Goal: Task Accomplishment & Management: Manage account settings

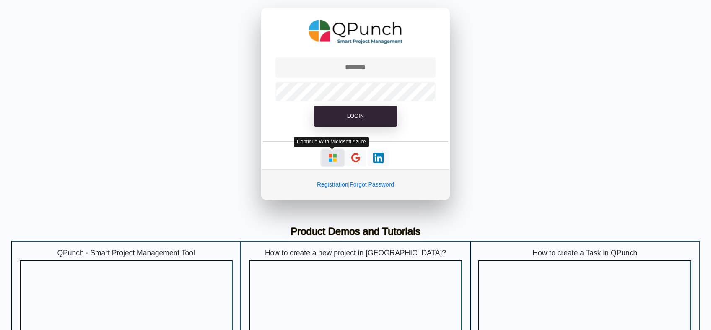
click at [331, 160] on img "button" at bounding box center [333, 158] width 10 height 10
type input "**********"
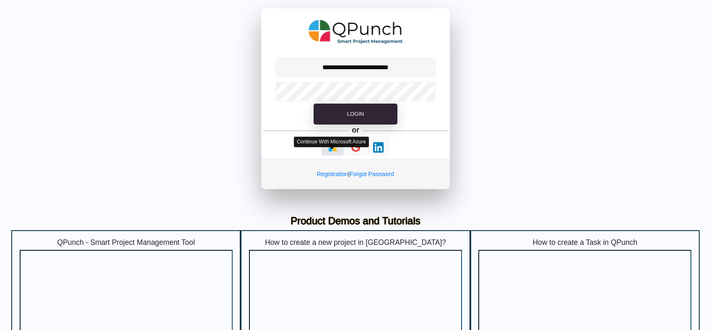
select select "**********"
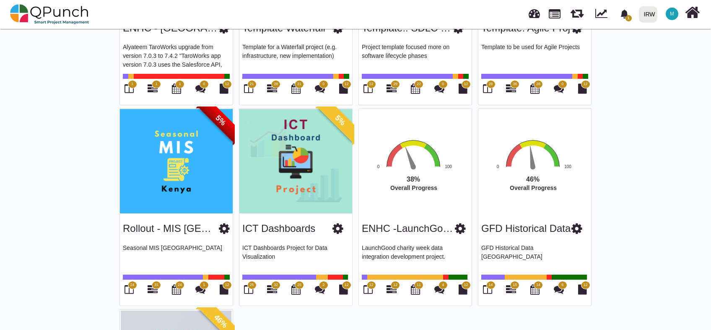
scroll to position [808, 0]
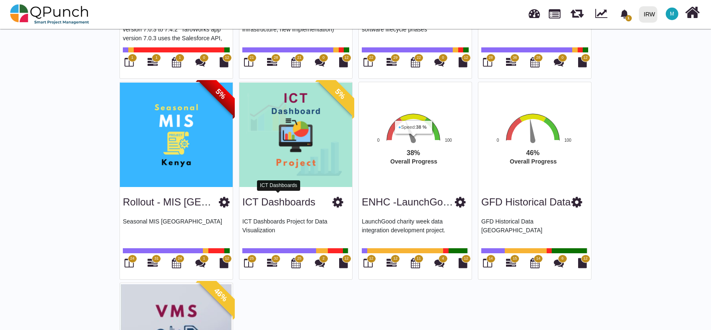
click at [283, 197] on link "ICT Dashboards" at bounding box center [278, 201] width 73 height 11
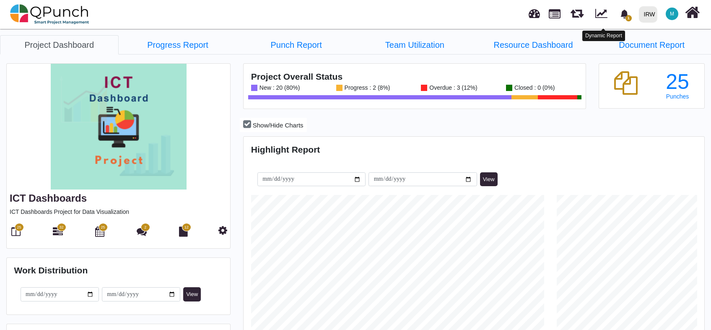
scroll to position [146, 153]
click at [626, 16] on icon "bell fill" at bounding box center [625, 14] width 8 height 9
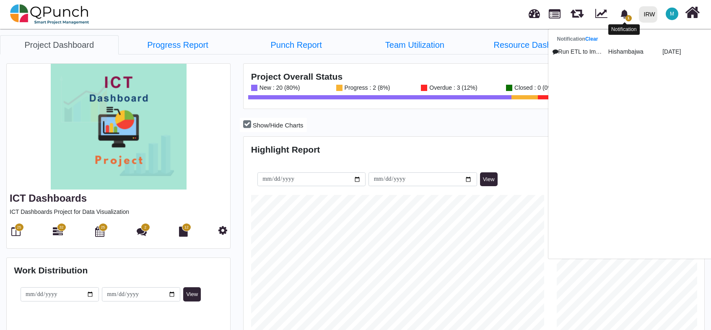
click at [626, 16] on icon "bell fill" at bounding box center [625, 14] width 8 height 9
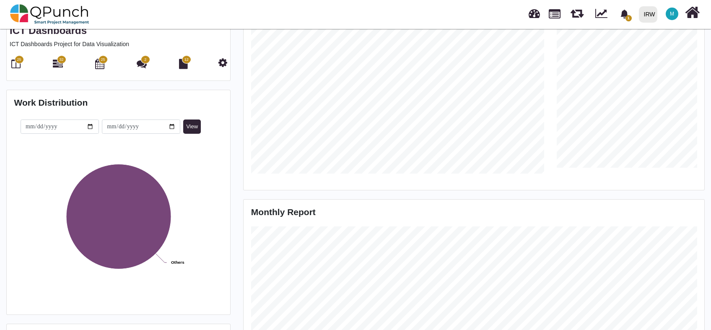
scroll to position [0, 0]
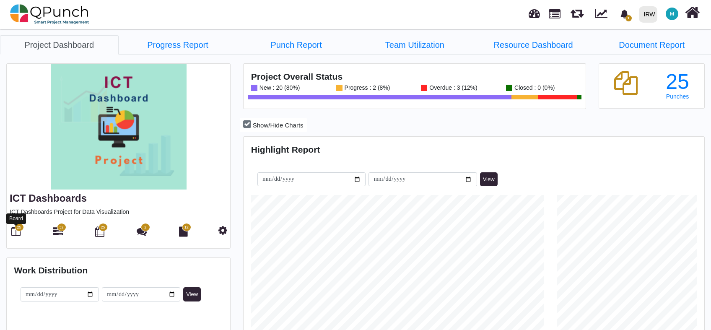
drag, startPoint x: 12, startPoint y: 233, endPoint x: 30, endPoint y: 238, distance: 18.7
click at [12, 233] on icon at bounding box center [15, 231] width 9 height 10
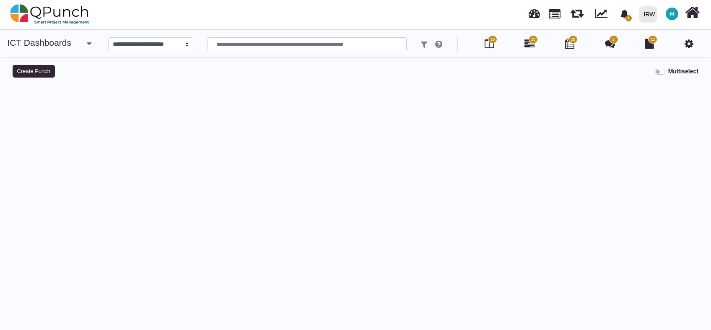
select select
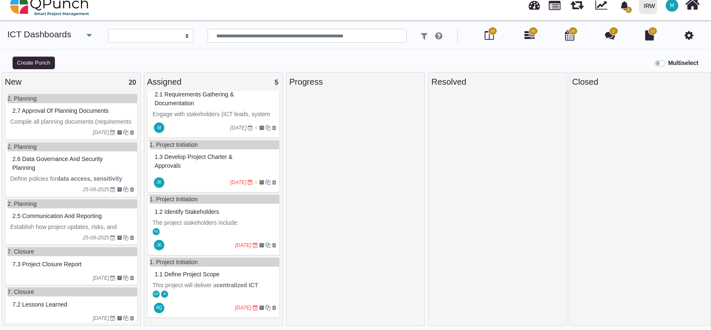
click at [64, 117] on div "2.7 Approval of Planning Documents" at bounding box center [72, 110] width 124 height 13
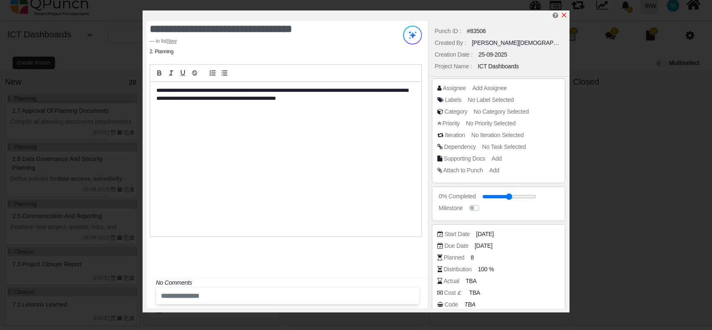
click at [567, 13] on icon "x" at bounding box center [564, 15] width 7 height 7
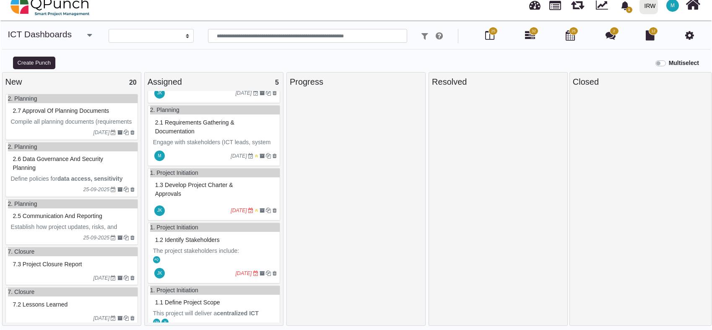
scroll to position [70, 0]
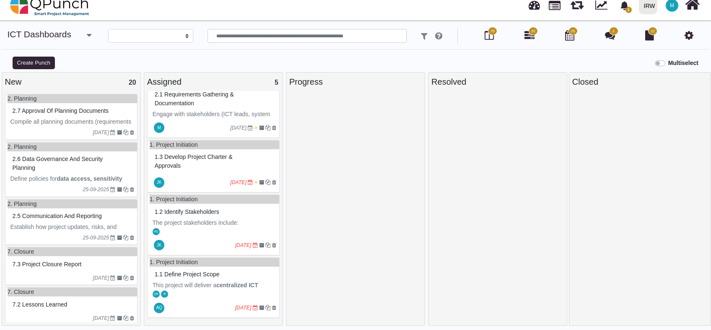
click at [203, 275] on span "1.1 Define project scope" at bounding box center [187, 274] width 65 height 7
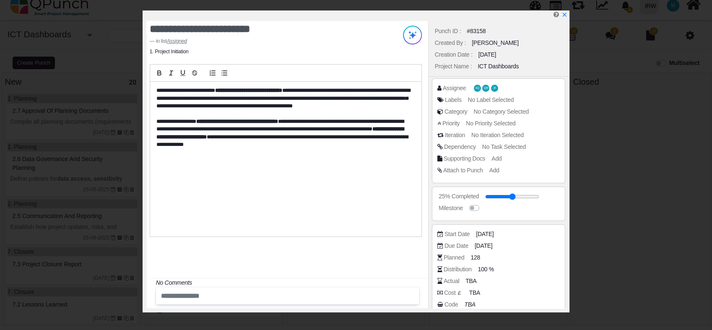
drag, startPoint x: 563, startPoint y: 17, endPoint x: 561, endPoint y: 23, distance: 6.5
click at [563, 17] on icon "x" at bounding box center [565, 15] width 6 height 6
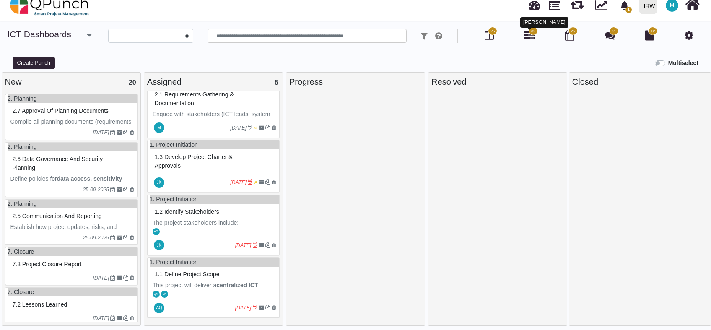
click at [530, 28] on div at bounding box center [530, 29] width 5 height 3
click at [529, 35] on icon at bounding box center [530, 35] width 10 height 10
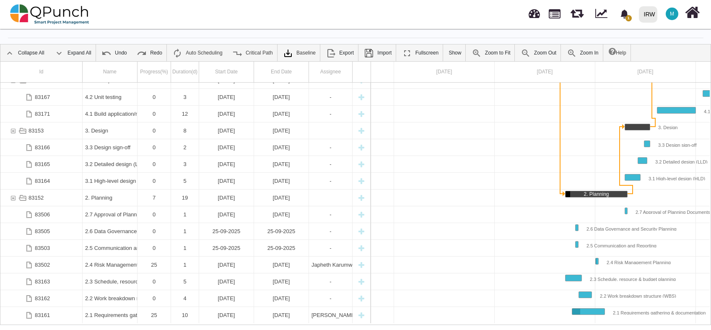
scroll to position [27, 0]
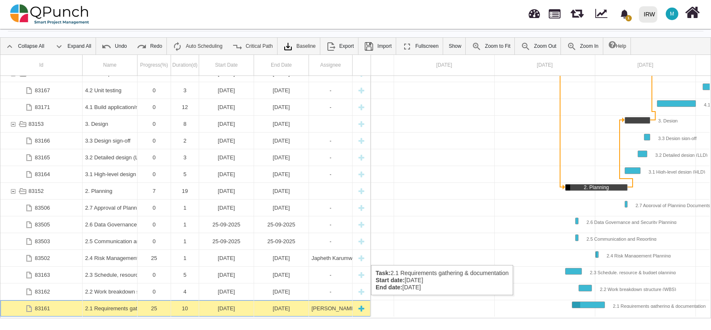
click at [229, 304] on div "24-09-2025" at bounding box center [226, 308] width 49 height 16
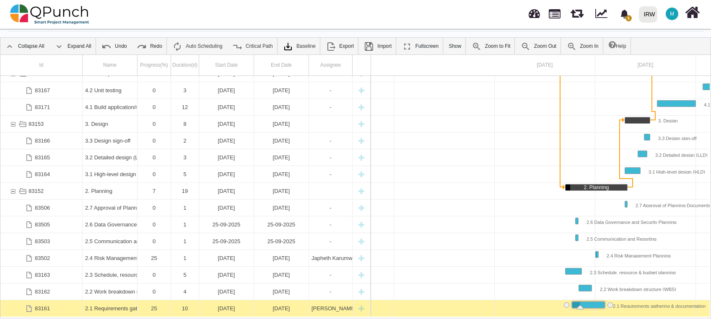
scroll to position [0, 0]
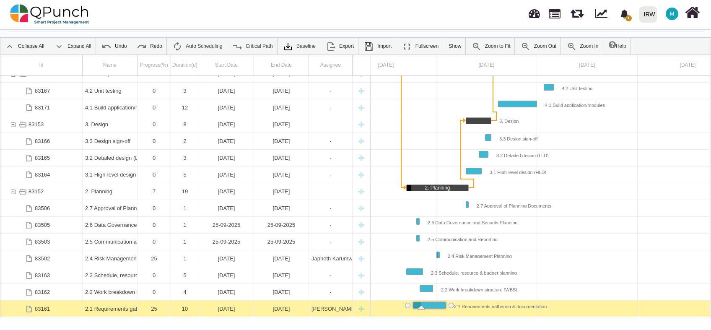
click at [229, 304] on div "24-09-2025" at bounding box center [226, 309] width 49 height 16
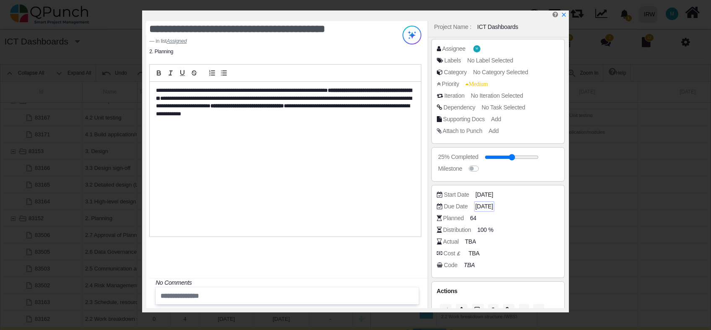
scroll to position [55, 0]
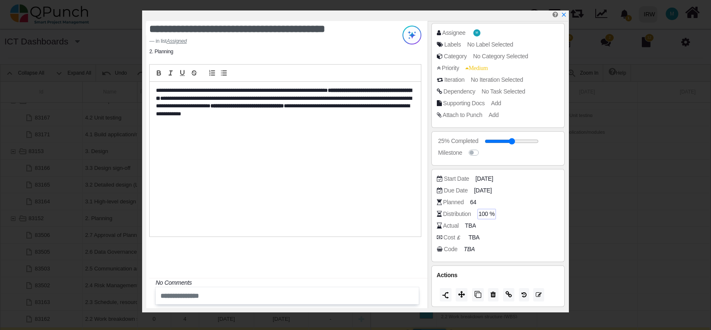
click at [490, 215] on span "100 %" at bounding box center [487, 214] width 16 height 9
type input "*"
type input "**"
click at [392, 211] on div "**********" at bounding box center [285, 159] width 271 height 155
click at [483, 210] on span "50 %" at bounding box center [485, 214] width 13 height 9
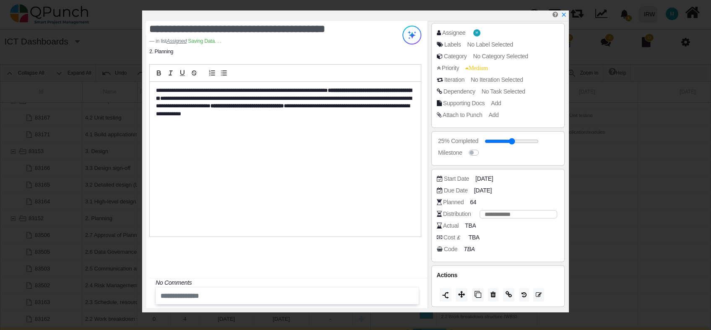
type input "*"
type input "***"
click at [413, 199] on div "**********" at bounding box center [285, 159] width 271 height 155
click at [490, 214] on span "100 %" at bounding box center [487, 214] width 16 height 9
type input "*"
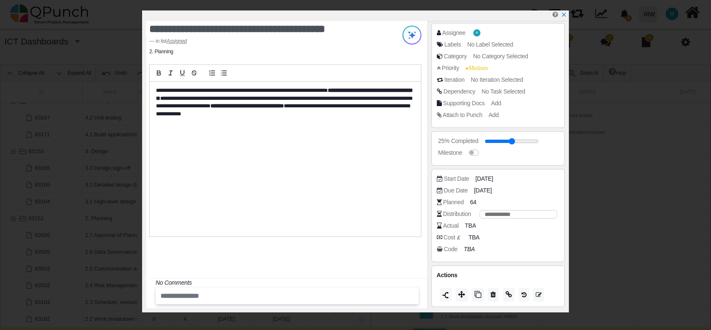
type input "**"
click at [398, 192] on div "**********" at bounding box center [285, 159] width 271 height 155
click at [468, 225] on span "TBA" at bounding box center [471, 225] width 11 height 9
click at [517, 223] on input "number" at bounding box center [512, 226] width 90 height 8
type input "**"
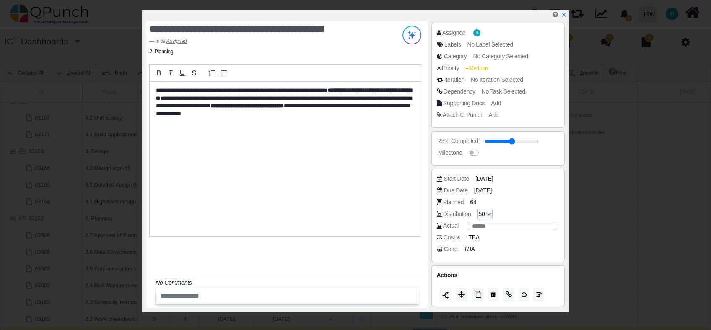
click at [374, 177] on div "**********" at bounding box center [285, 159] width 271 height 155
click at [498, 45] on span "No Label Selected" at bounding box center [491, 44] width 46 height 7
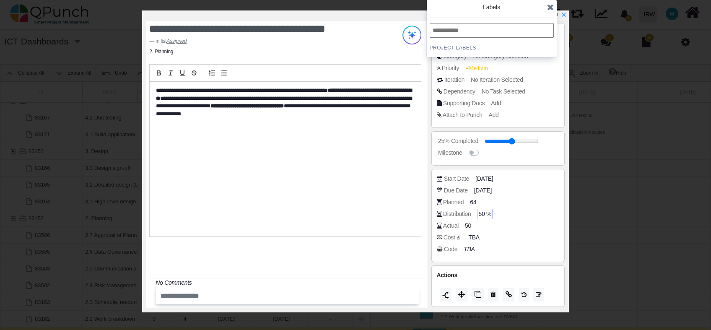
click at [554, 5] on icon at bounding box center [550, 7] width 7 height 8
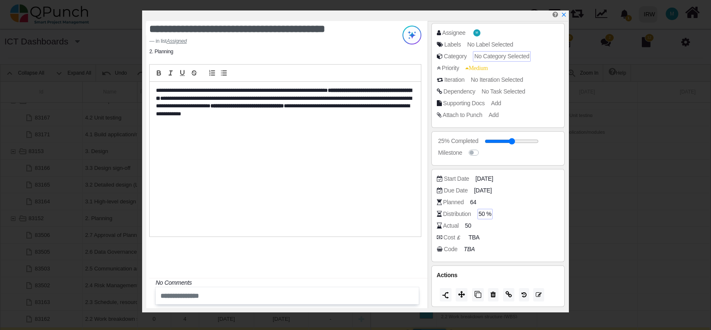
click at [513, 57] on span "No Category Selected" at bounding box center [501, 56] width 55 height 7
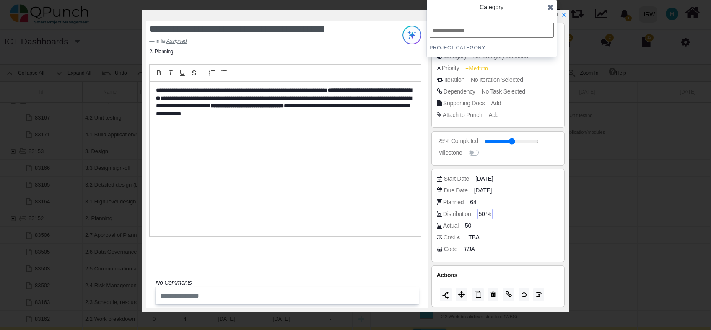
click at [550, 9] on icon at bounding box center [550, 7] width 7 height 8
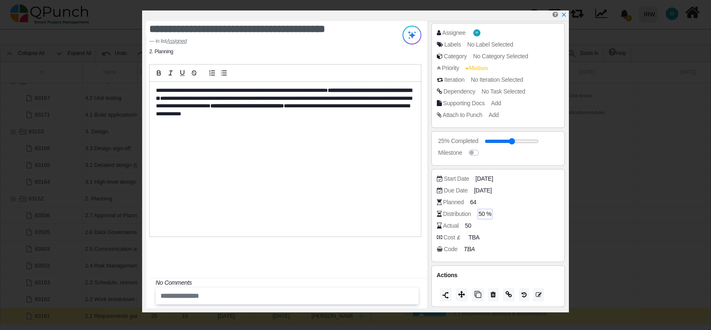
scroll to position [27, 0]
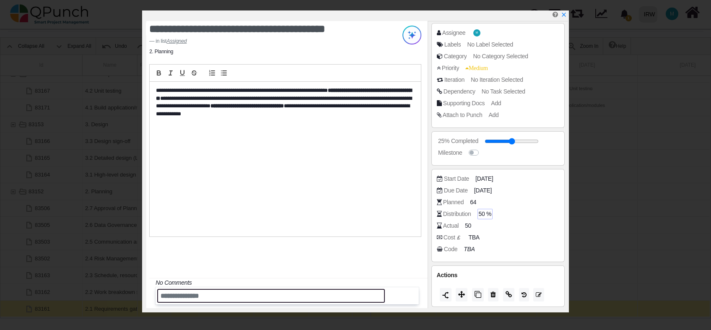
drag, startPoint x: 226, startPoint y: 293, endPoint x: 232, endPoint y: 295, distance: 6.9
click at [226, 293] on input "text" at bounding box center [271, 296] width 228 height 14
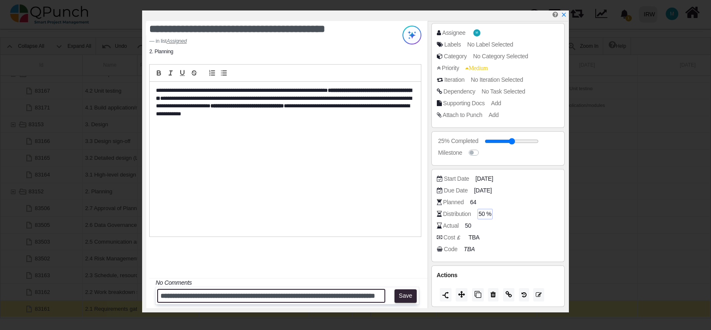
scroll to position [0, 42]
click at [301, 298] on input "**********" at bounding box center [271, 296] width 228 height 14
type input "**********"
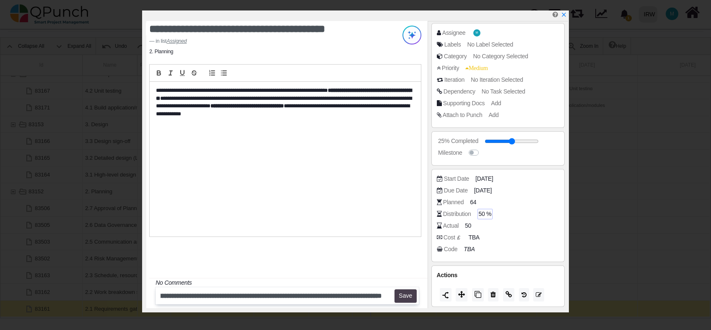
click at [405, 295] on button "Save" at bounding box center [406, 295] width 22 height 13
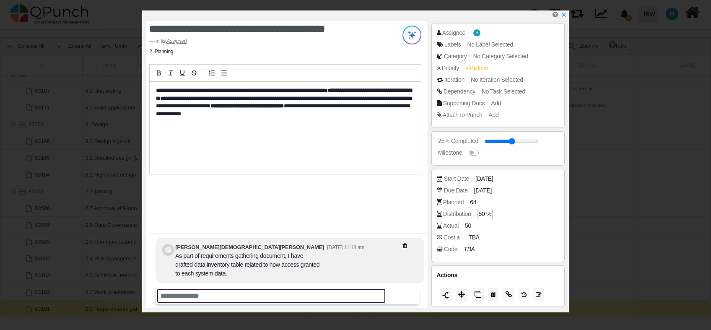
click at [206, 297] on input "text" at bounding box center [271, 296] width 228 height 14
type input "*"
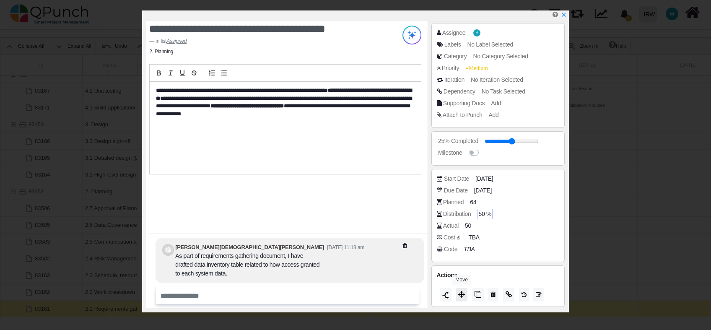
click at [461, 294] on icon at bounding box center [461, 294] width 7 height 7
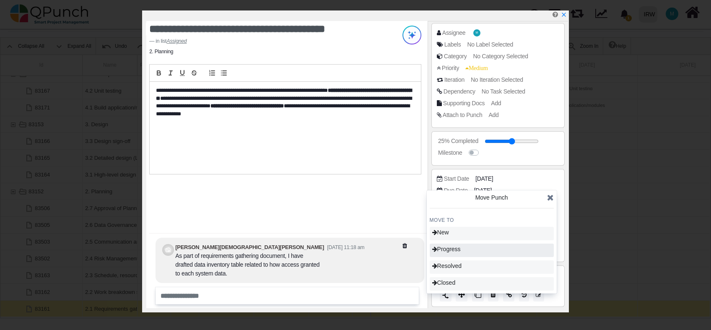
click at [457, 251] on span "Progress" at bounding box center [446, 249] width 29 height 7
type input "**"
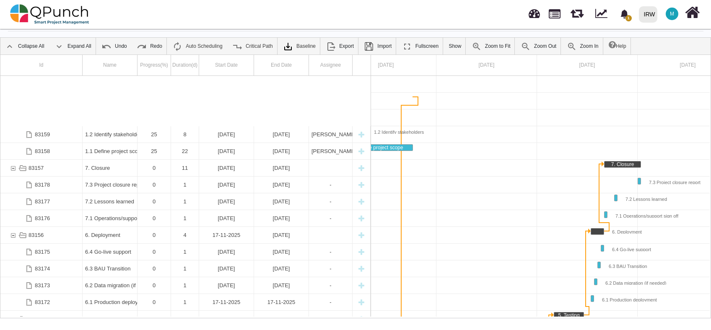
scroll to position [9, 0]
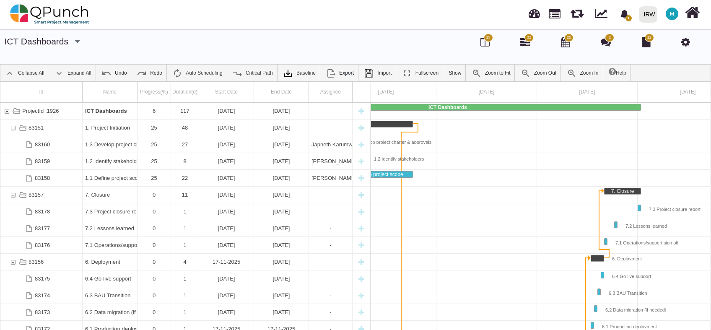
click at [485, 38] on span "25" at bounding box center [488, 38] width 9 height 8
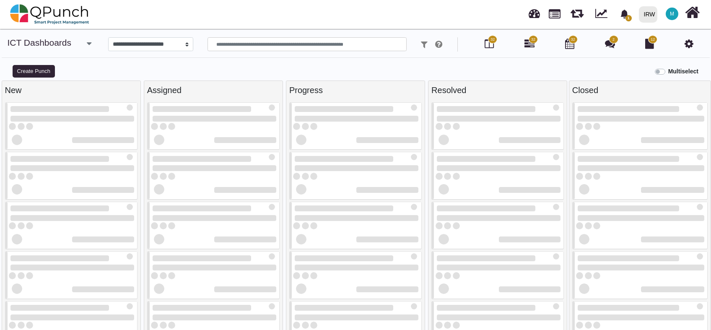
select select
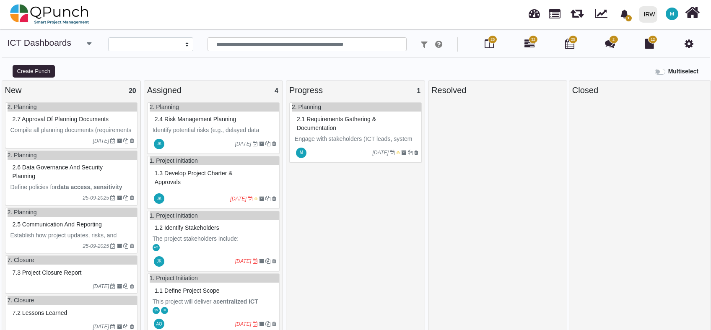
click at [336, 127] on span "2.1 Requirements gathering & documentation" at bounding box center [336, 124] width 79 height 16
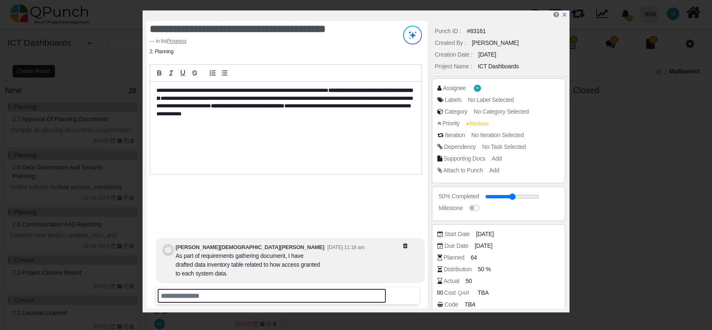
drag, startPoint x: 204, startPoint y: 299, endPoint x: 218, endPoint y: 291, distance: 16.5
click at [204, 299] on input "text" at bounding box center [272, 296] width 228 height 14
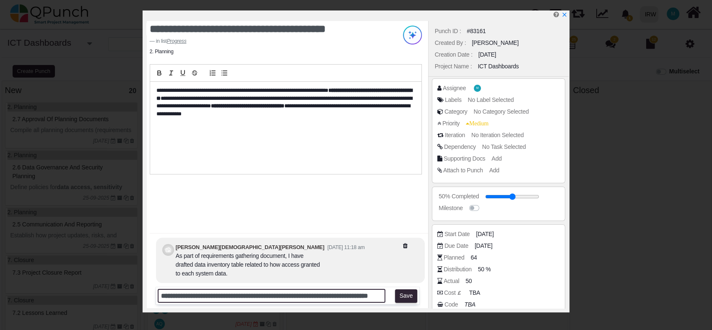
scroll to position [0, 20]
click at [355, 295] on input "**********" at bounding box center [272, 296] width 228 height 14
type input "**********"
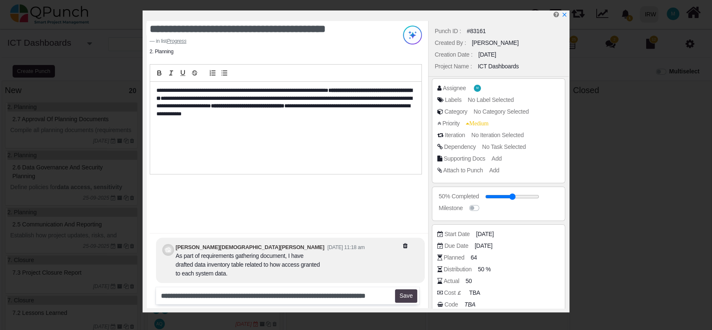
click at [413, 297] on button "Save" at bounding box center [406, 295] width 22 height 13
click at [495, 170] on span "Add" at bounding box center [496, 170] width 10 height 7
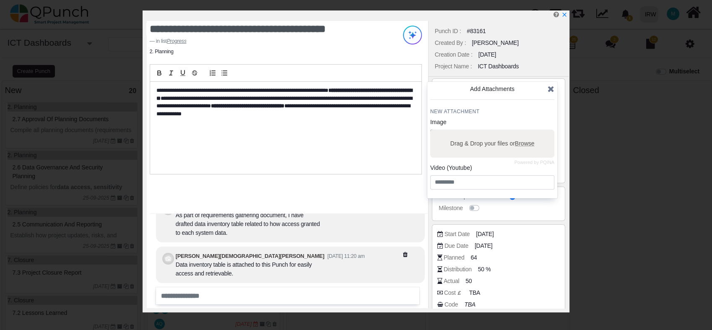
click at [526, 144] on span "Browse" at bounding box center [525, 143] width 20 height 7
click at [526, 132] on input "Drag & Drop your files or Browse" at bounding box center [492, 131] width 124 height 3
click at [450, 185] on input "text" at bounding box center [492, 182] width 124 height 14
click at [550, 88] on icon at bounding box center [551, 89] width 7 height 8
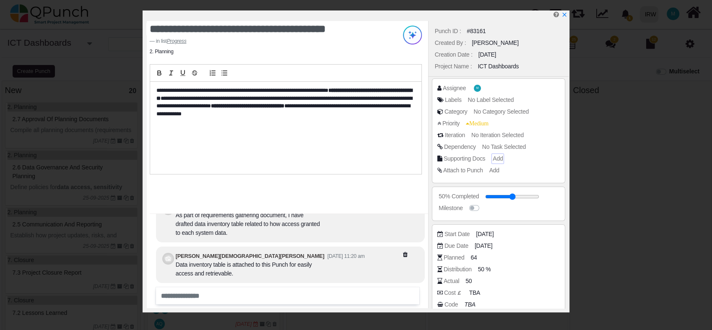
click at [498, 157] on span "Add" at bounding box center [498, 158] width 10 height 7
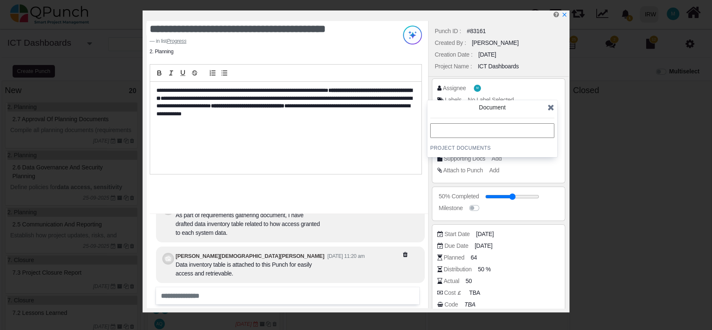
drag, startPoint x: 498, startPoint y: 125, endPoint x: 514, endPoint y: 124, distance: 16.0
click at [498, 125] on input "text" at bounding box center [492, 130] width 124 height 15
click at [550, 109] on icon at bounding box center [551, 107] width 7 height 8
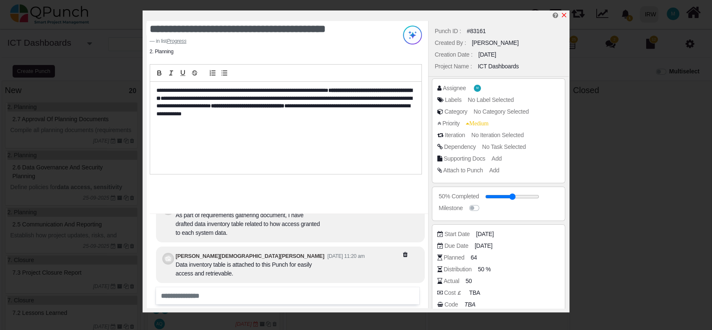
click at [564, 15] on icon "x" at bounding box center [564, 15] width 5 height 5
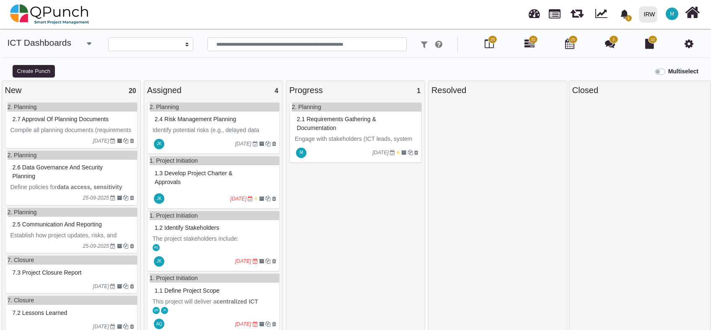
click at [689, 47] on icon at bounding box center [689, 44] width 9 height 10
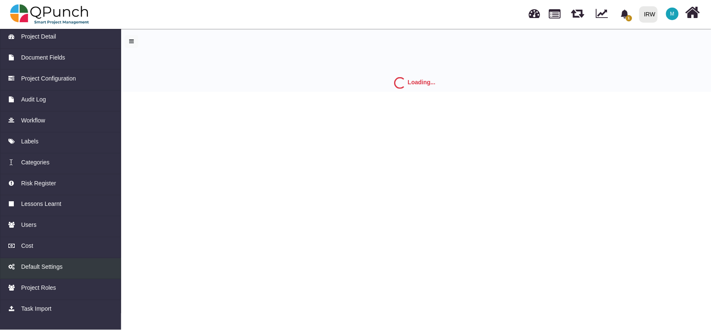
scroll to position [23, 0]
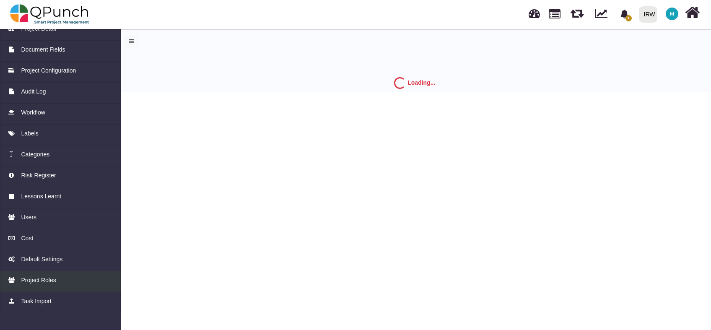
select select "*"
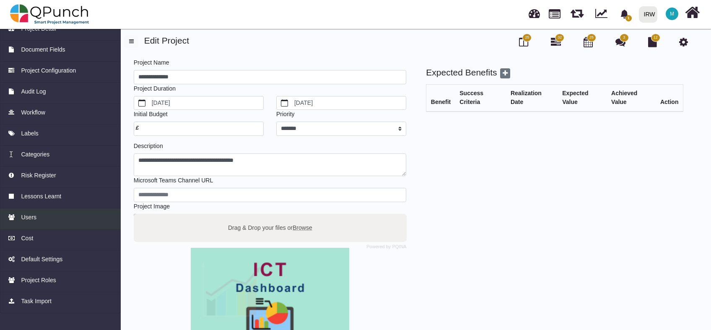
click at [42, 219] on div "Users" at bounding box center [60, 217] width 105 height 9
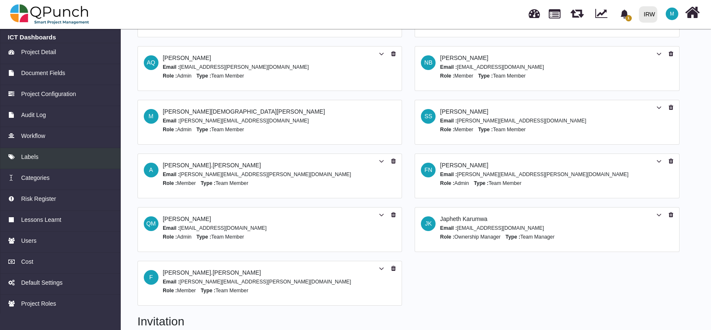
scroll to position [25, 0]
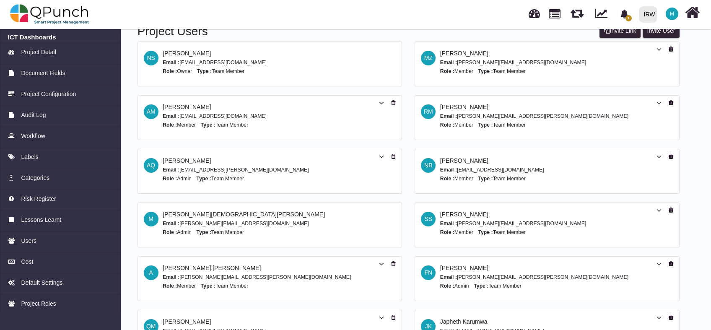
drag, startPoint x: 45, startPoint y: 72, endPoint x: 137, endPoint y: 103, distance: 97.2
click at [44, 72] on span "Document Fields" at bounding box center [43, 73] width 44 height 9
click at [42, 70] on span "Document Fields" at bounding box center [43, 73] width 44 height 9
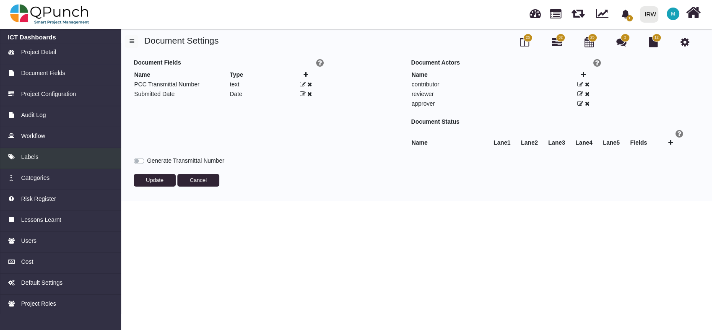
click at [42, 160] on div "Labels" at bounding box center [61, 157] width 106 height 9
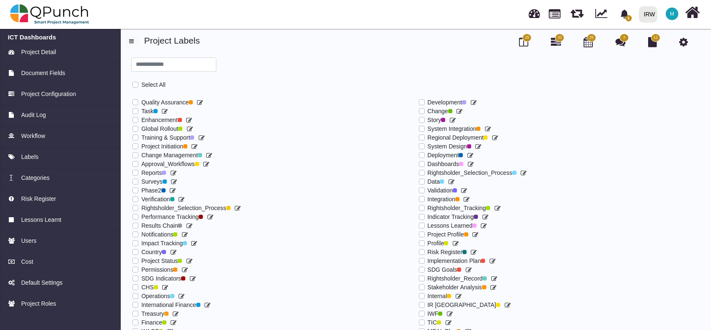
click at [141, 98] on label at bounding box center [141, 98] width 0 height 0
click at [141, 133] on label at bounding box center [141, 133] width 0 height 0
click at [141, 142] on label at bounding box center [141, 142] width 0 height 0
click at [428, 98] on label at bounding box center [428, 98] width 0 height 0
click at [428, 125] on label at bounding box center [428, 125] width 0 height 0
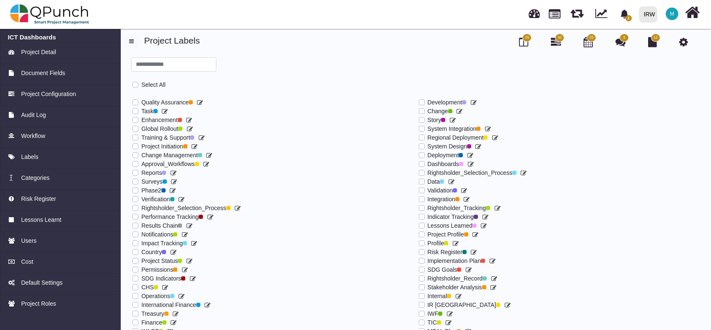
click at [428, 142] on label at bounding box center [428, 142] width 0 height 0
click at [428, 151] on label at bounding box center [428, 151] width 0 height 0
click at [428, 195] on label at bounding box center [428, 195] width 0 height 0
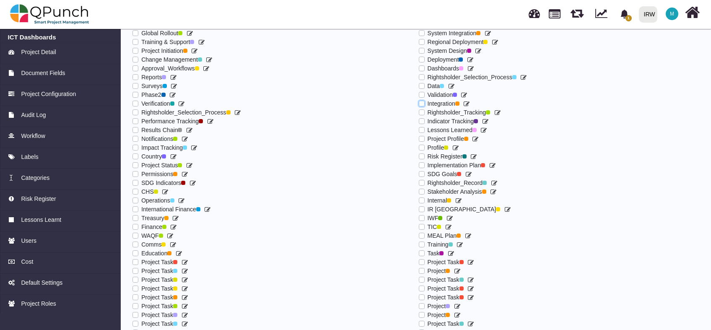
scroll to position [79, 0]
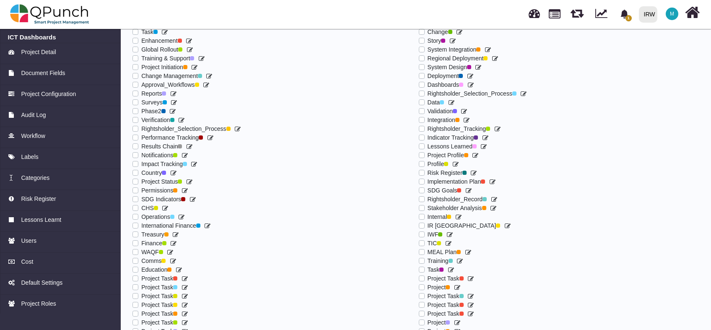
click at [428, 177] on label at bounding box center [428, 177] width 0 height 0
click at [428, 169] on label at bounding box center [428, 169] width 0 height 0
click at [428, 142] on label at bounding box center [428, 142] width 0 height 0
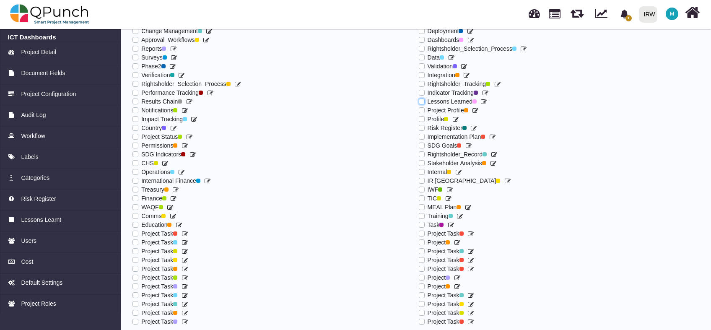
scroll to position [141, 0]
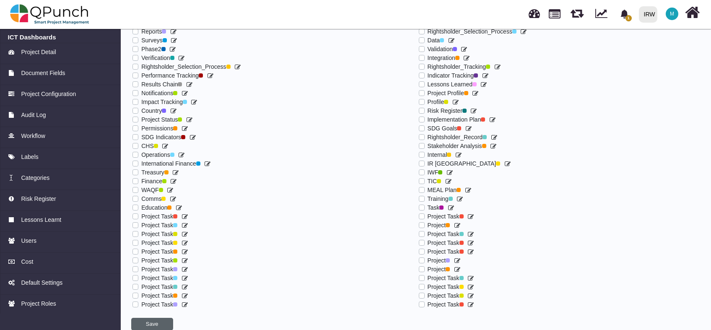
click at [147, 320] on button "Save" at bounding box center [152, 324] width 42 height 13
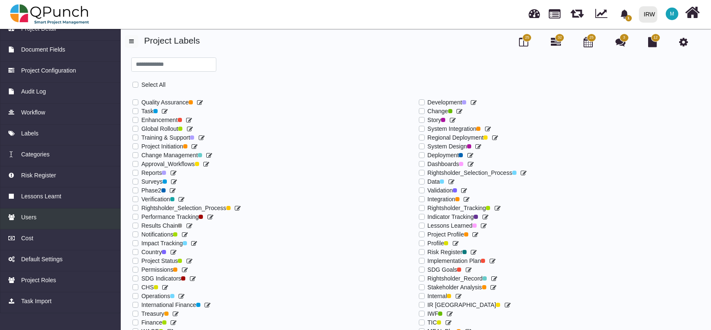
scroll to position [0, 0]
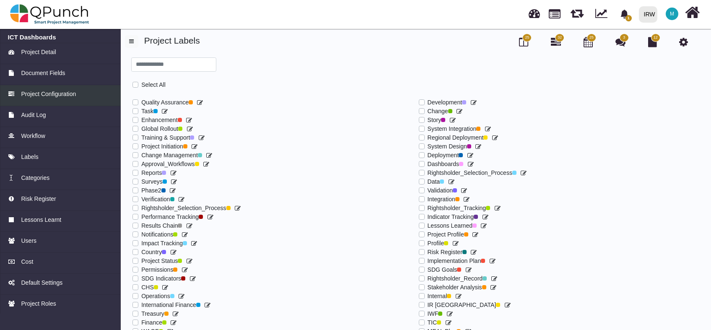
click at [52, 93] on span "Project Configuration" at bounding box center [48, 94] width 55 height 9
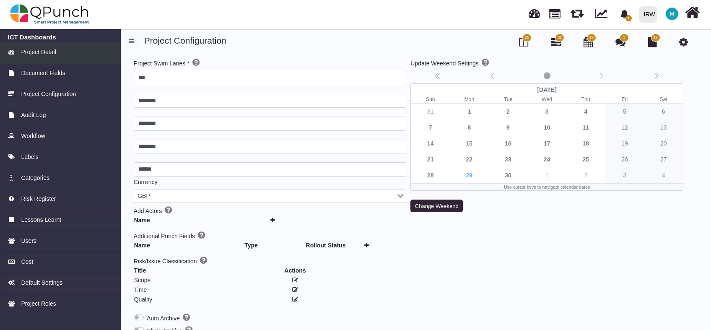
click at [20, 55] on div "Project Detail" at bounding box center [60, 52] width 105 height 9
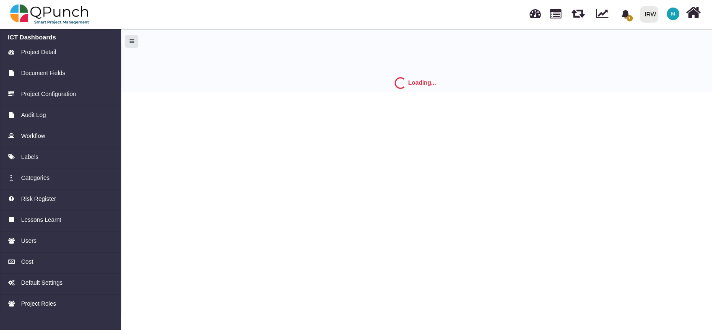
click at [134, 41] on button "button" at bounding box center [131, 41] width 13 height 13
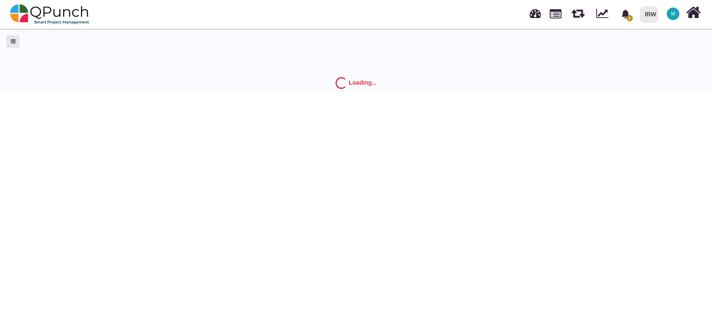
click at [13, 41] on span "button" at bounding box center [13, 41] width 5 height 5
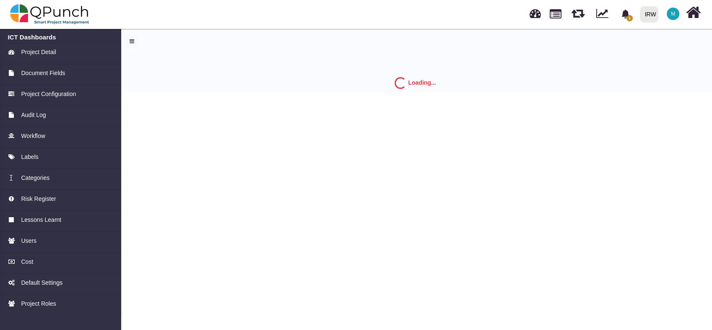
select select "*"
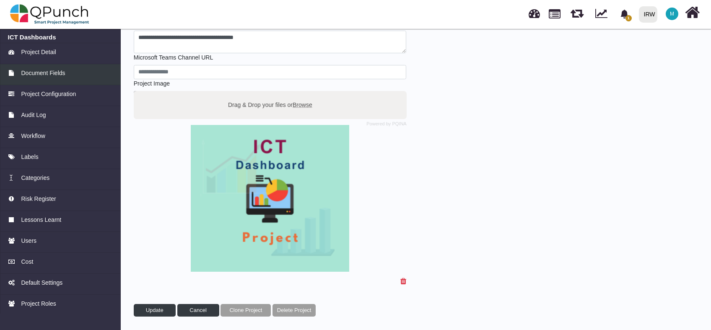
click at [39, 73] on span "Document Fields" at bounding box center [43, 73] width 44 height 9
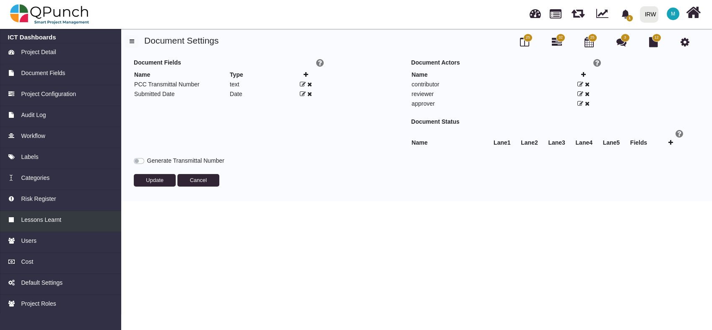
scroll to position [23, 0]
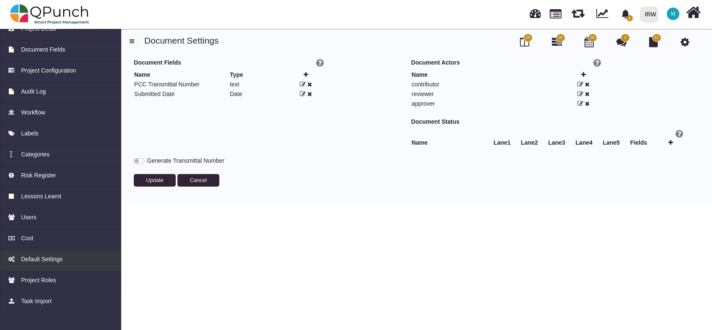
click at [45, 262] on span "Default Settings" at bounding box center [42, 259] width 42 height 9
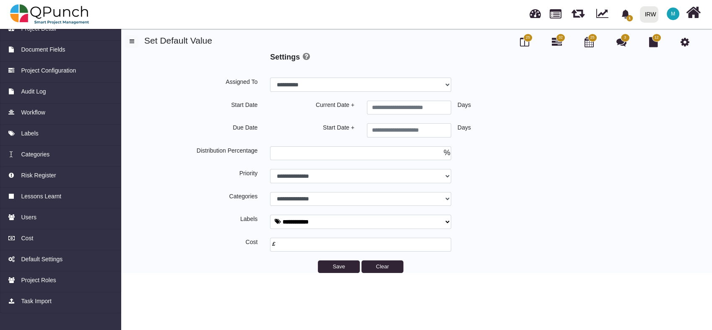
select select
type input "*"
select select
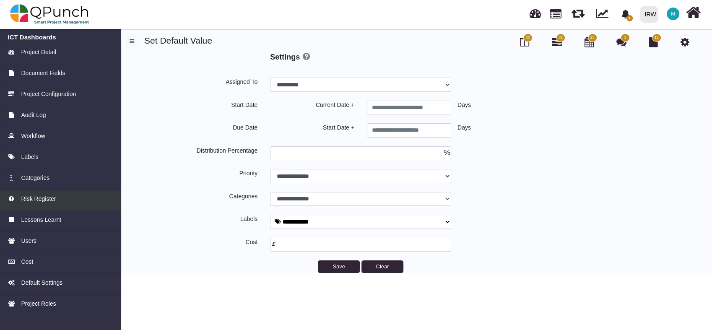
click at [46, 199] on span "Risk Register" at bounding box center [38, 199] width 35 height 9
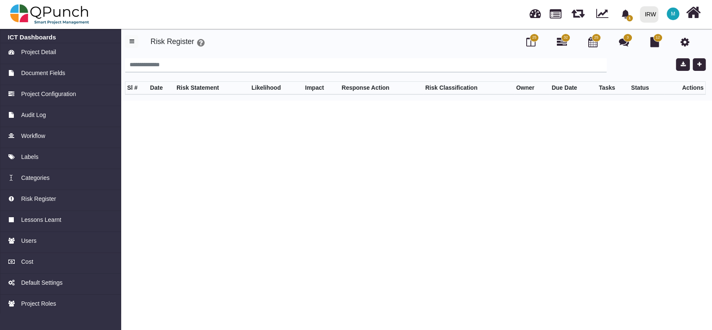
click at [687, 44] on icon at bounding box center [684, 42] width 9 height 10
click at [40, 37] on h6 "ICT Dashboards" at bounding box center [61, 38] width 106 height 8
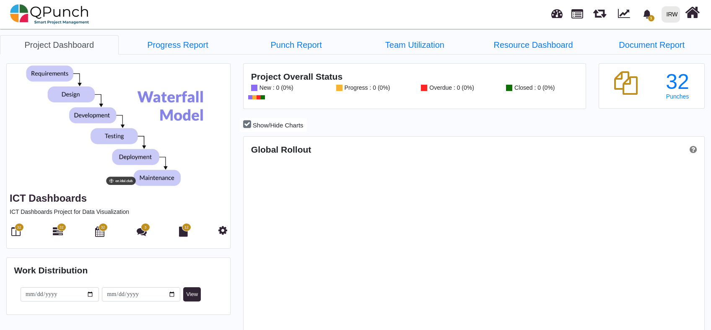
scroll to position [203, 458]
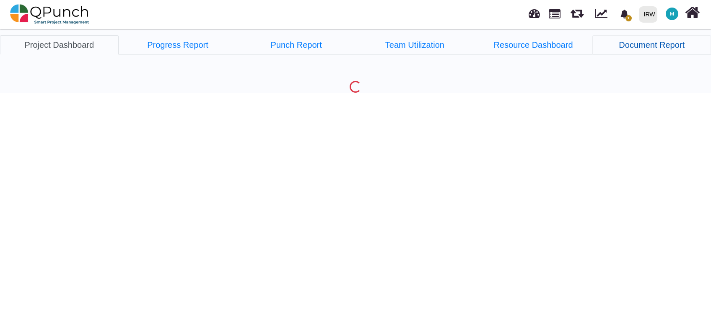
click at [627, 47] on link "Document Report" at bounding box center [652, 44] width 119 height 19
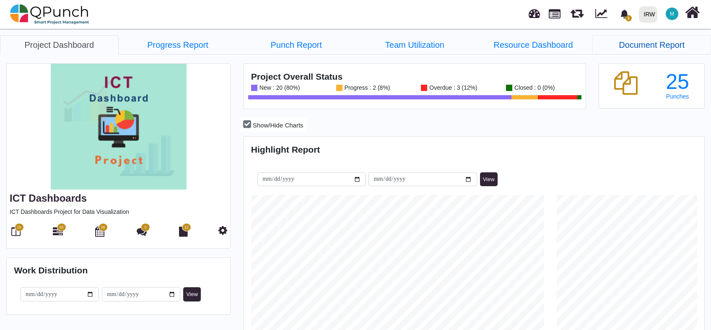
click at [645, 40] on link "Document Report" at bounding box center [652, 44] width 119 height 19
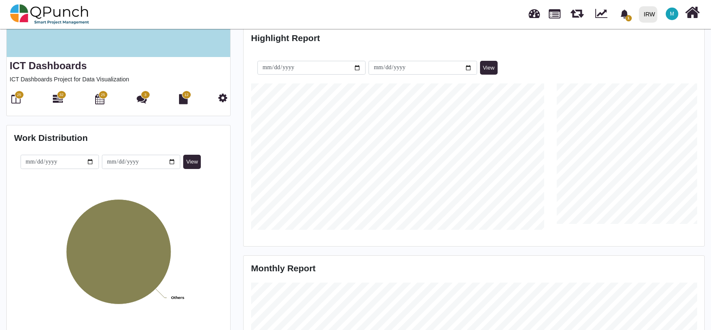
scroll to position [0, 0]
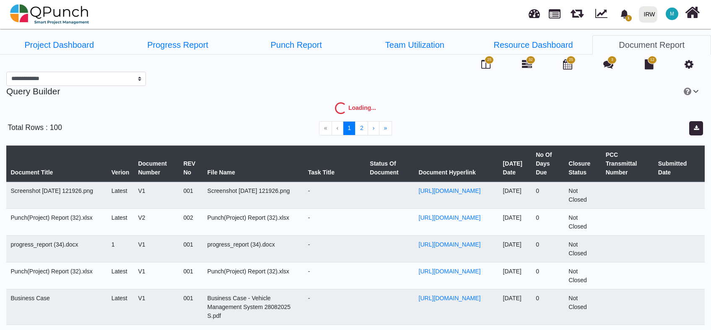
select select "***"
select select
select select "****"
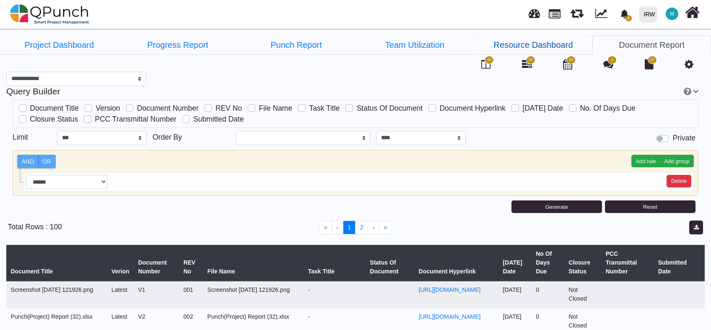
click at [510, 50] on link "Resource Dashboard" at bounding box center [533, 44] width 119 height 19
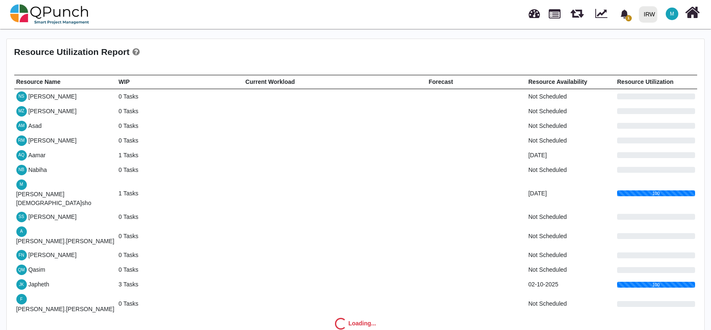
click at [79, 44] on div "Resource Utilization Report Resource Name WIP Current Workload Forecast Resourc…" at bounding box center [356, 201] width 698 height 325
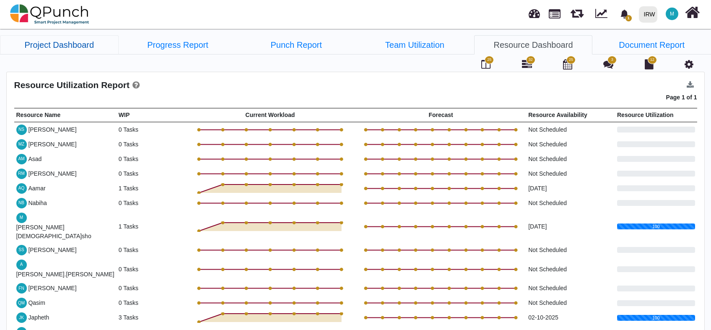
click at [67, 49] on link "Project Dashboard" at bounding box center [59, 44] width 119 height 19
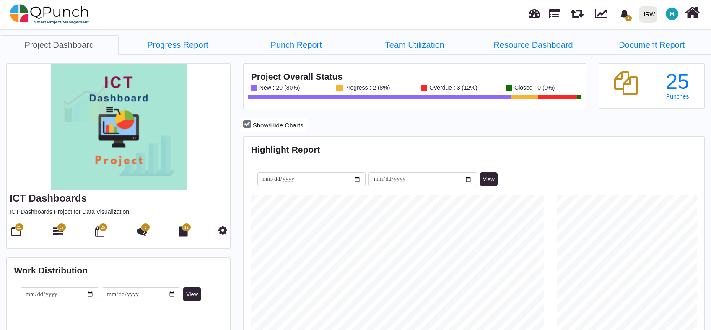
click at [15, 232] on icon at bounding box center [15, 231] width 9 height 10
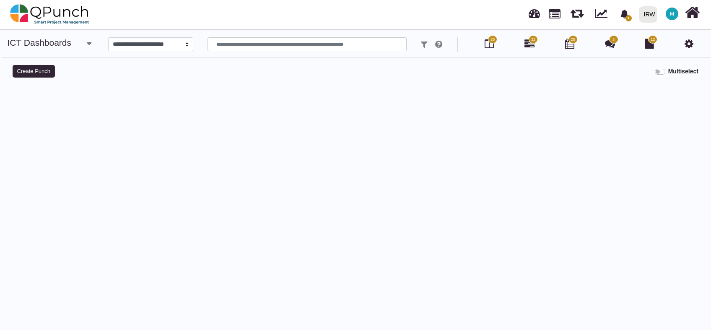
select select
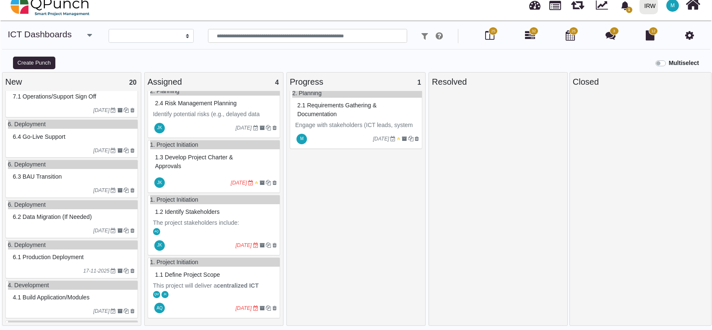
scroll to position [435, 0]
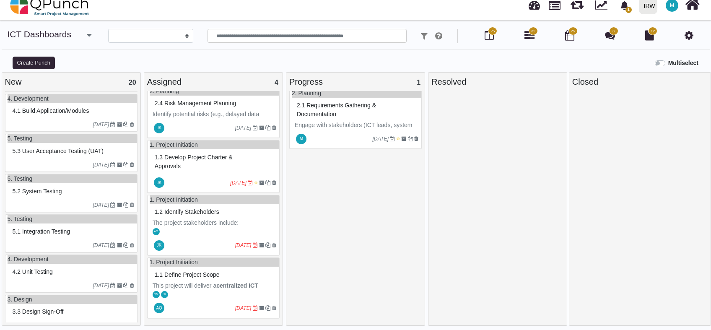
click at [366, 106] on span "2.1 Requirements gathering & documentation" at bounding box center [336, 110] width 79 height 16
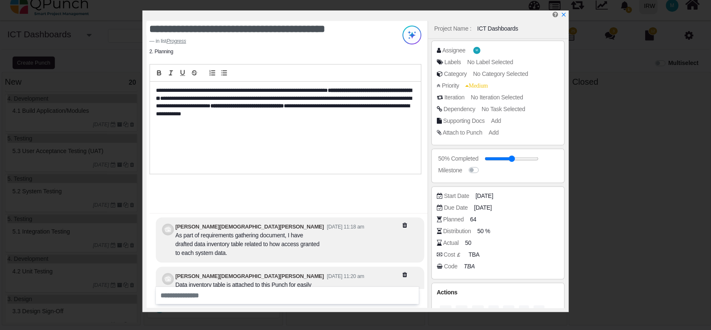
scroll to position [55, 0]
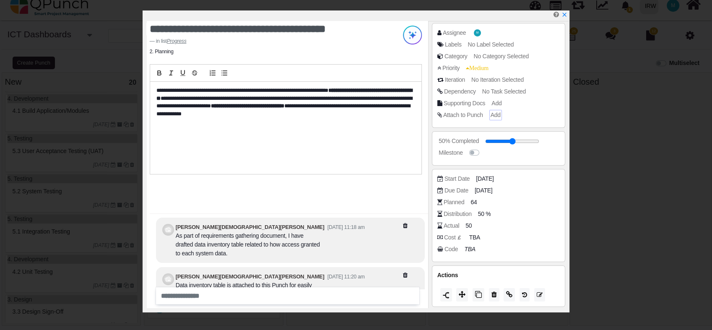
click at [497, 115] on span "Add" at bounding box center [496, 115] width 10 height 7
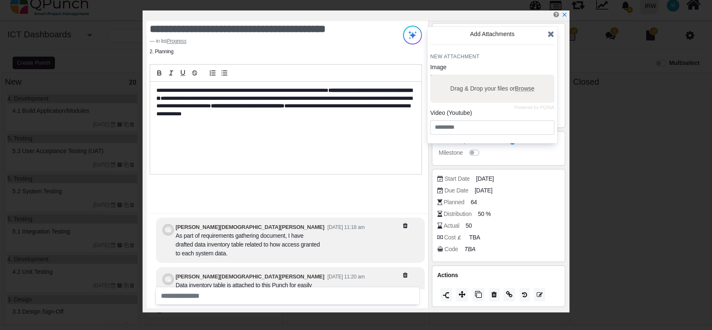
click at [527, 86] on span "Browse" at bounding box center [525, 88] width 20 height 7
click at [527, 77] on input "Drag & Drop your files or Browse" at bounding box center [492, 76] width 124 height 3
type input "**********"
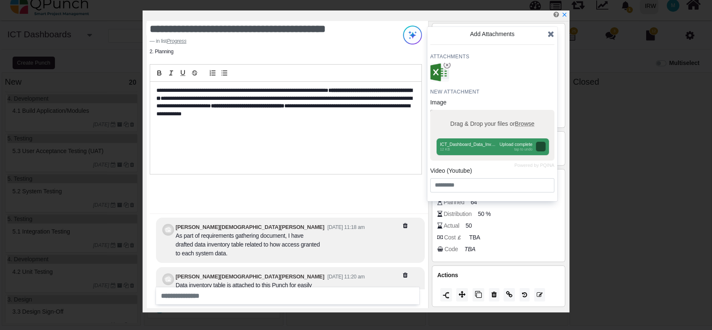
click at [543, 220] on div "Distribution 50 %" at bounding box center [498, 216] width 123 height 12
click at [403, 144] on div "**********" at bounding box center [285, 128] width 271 height 92
click at [549, 36] on icon at bounding box center [551, 34] width 7 height 8
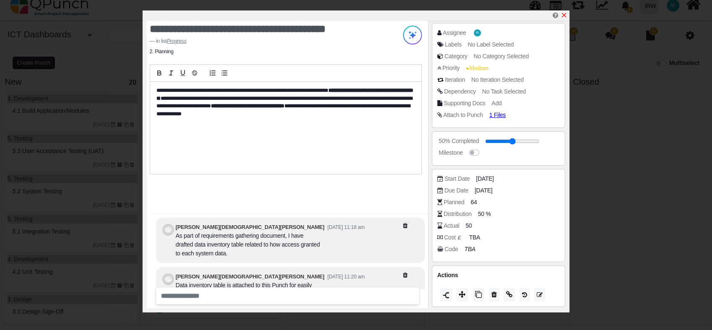
click at [564, 16] on icon "x" at bounding box center [564, 15] width 7 height 7
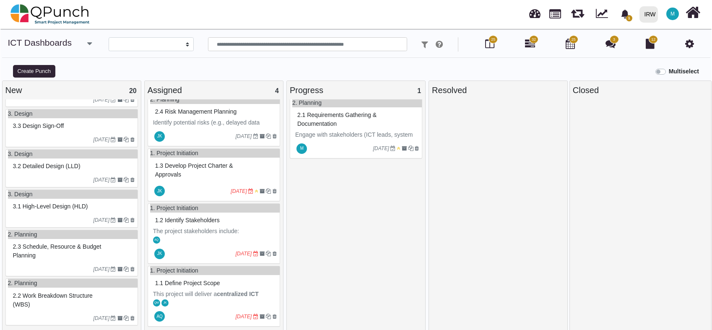
scroll to position [5, 0]
click at [344, 121] on div "2.1 Requirements gathering & documentation" at bounding box center [357, 118] width 124 height 22
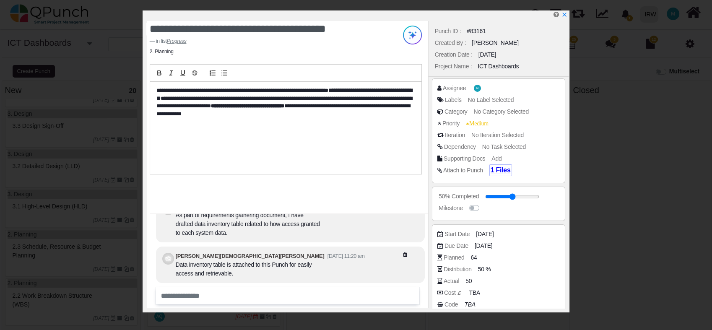
click at [500, 170] on span "1 Files" at bounding box center [501, 169] width 20 height 7
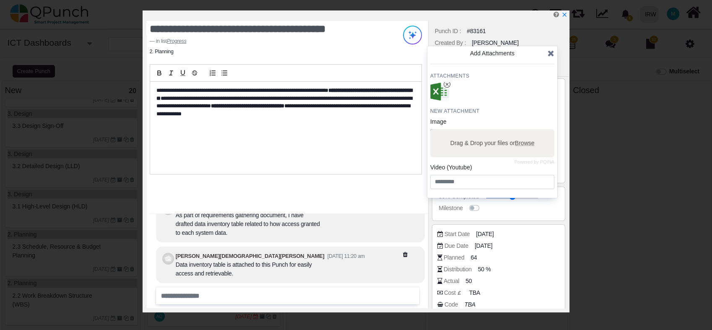
click at [525, 145] on span "Browse" at bounding box center [525, 143] width 20 height 7
click at [525, 132] on input "Drag & Drop your files or Browse" at bounding box center [492, 130] width 124 height 3
click at [510, 95] on div "Attachments New Attachment Image Powered by PQINA Drag & Drop your files or Bro…" at bounding box center [492, 131] width 124 height 117
click at [552, 51] on icon at bounding box center [551, 53] width 7 height 8
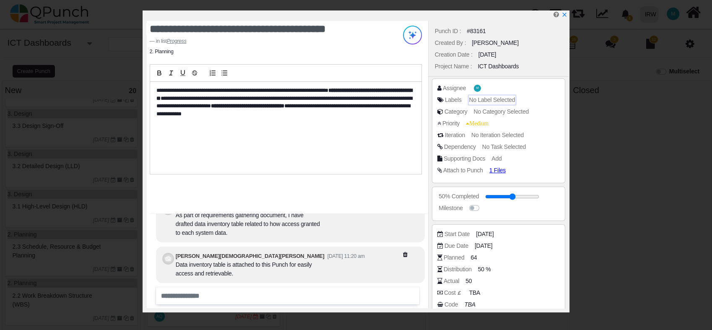
click at [494, 99] on span "No Label Selected" at bounding box center [492, 99] width 46 height 7
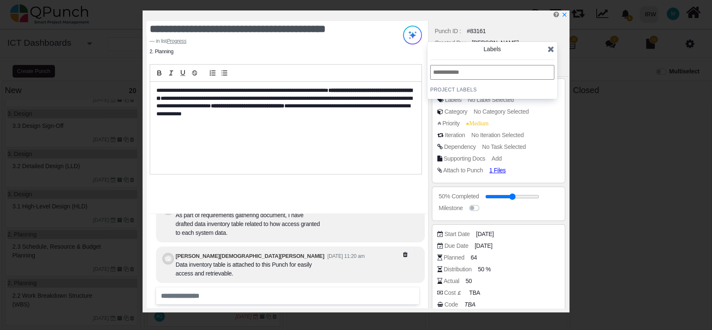
click at [456, 67] on input "text" at bounding box center [492, 72] width 124 height 15
type input "*"
click at [551, 52] on icon at bounding box center [551, 49] width 7 height 8
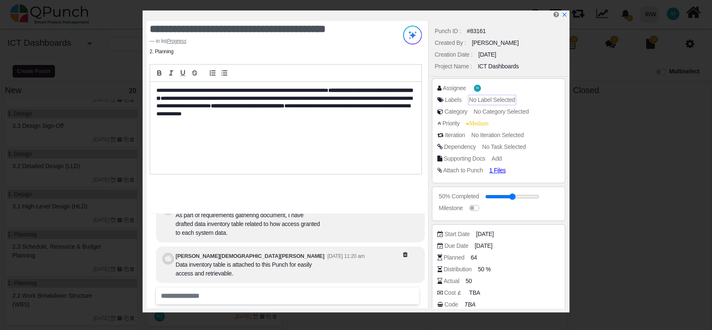
click at [495, 100] on span "No Label Selected" at bounding box center [492, 99] width 46 height 7
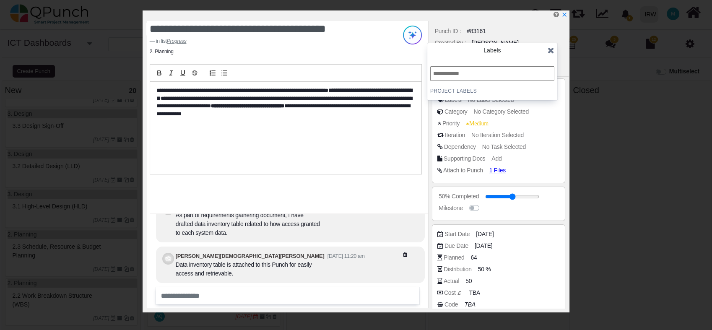
click at [453, 88] on h4 "PROJECT Labels" at bounding box center [492, 91] width 124 height 7
click at [476, 74] on input "text" at bounding box center [492, 73] width 124 height 15
click at [551, 47] on icon at bounding box center [551, 50] width 7 height 8
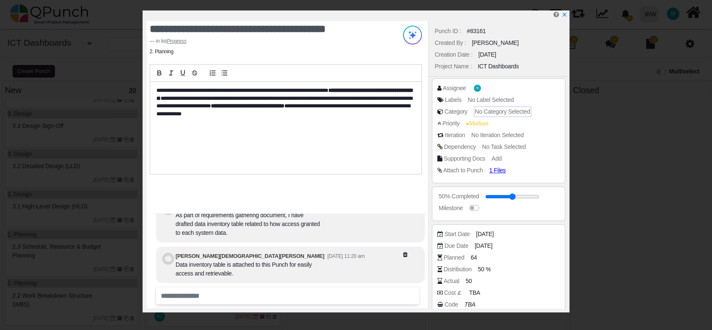
click at [493, 109] on span "No Category Selected" at bounding box center [502, 111] width 55 height 7
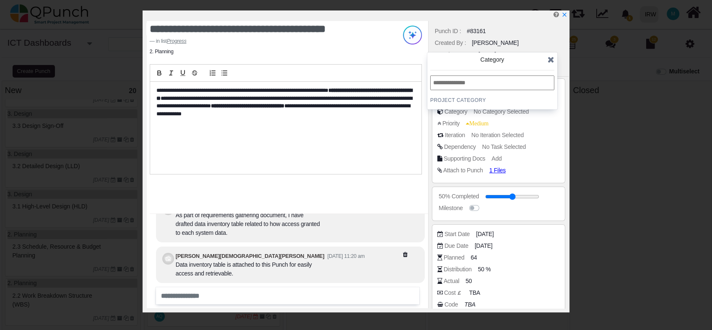
drag, startPoint x: 413, startPoint y: 123, endPoint x: 443, endPoint y: 110, distance: 32.9
click at [413, 123] on div "**********" at bounding box center [285, 128] width 271 height 92
click at [551, 59] on icon at bounding box center [551, 59] width 7 height 8
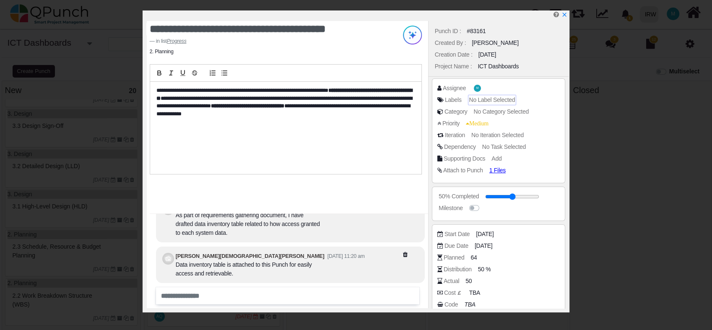
click at [504, 96] on span "No Label Selected" at bounding box center [492, 99] width 46 height 7
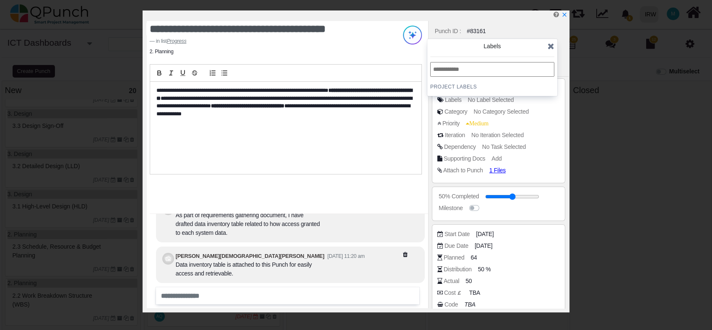
click at [551, 44] on icon at bounding box center [551, 46] width 7 height 8
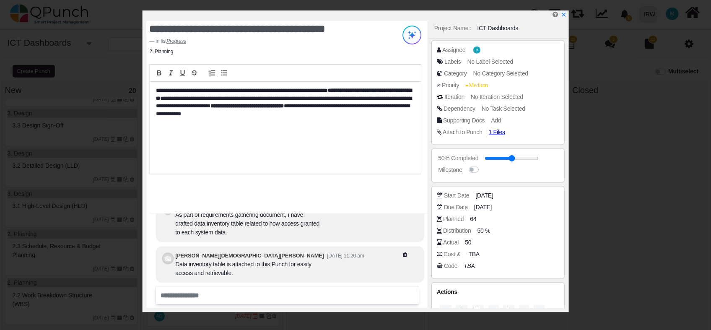
scroll to position [55, 0]
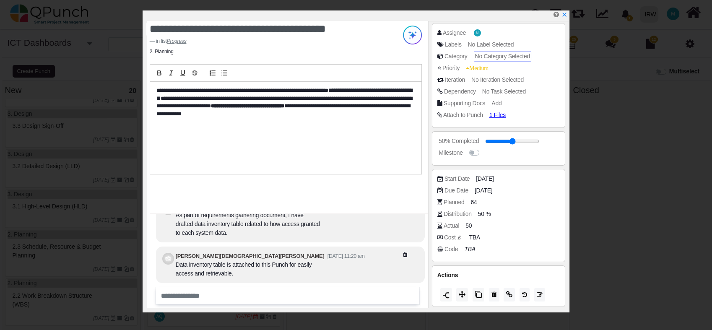
drag, startPoint x: 565, startPoint y: 16, endPoint x: 505, endPoint y: 56, distance: 72.2
click at [565, 16] on icon "x" at bounding box center [565, 15] width 6 height 6
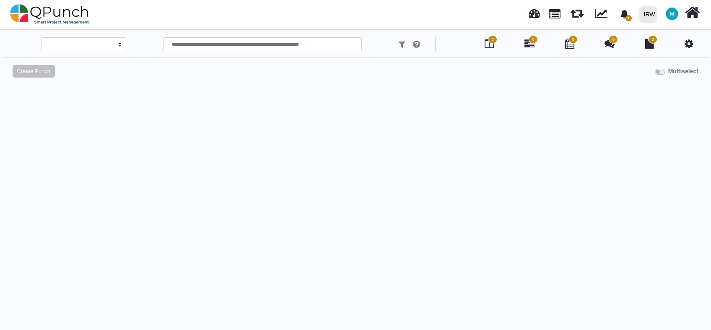
select select
